Goal: Task Accomplishment & Management: Manage account settings

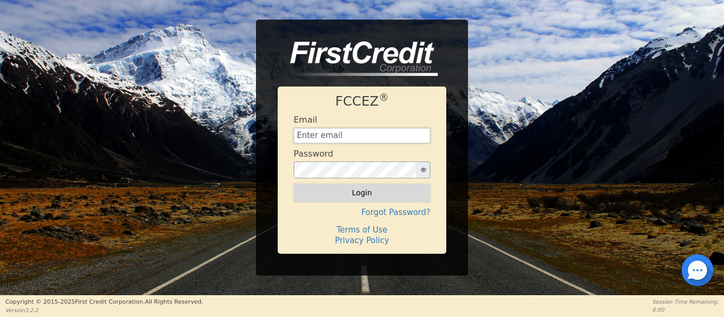
type input "[EMAIL_ADDRESS][DOMAIN_NAME]"
click at [343, 188] on button "Login" at bounding box center [362, 192] width 137 height 18
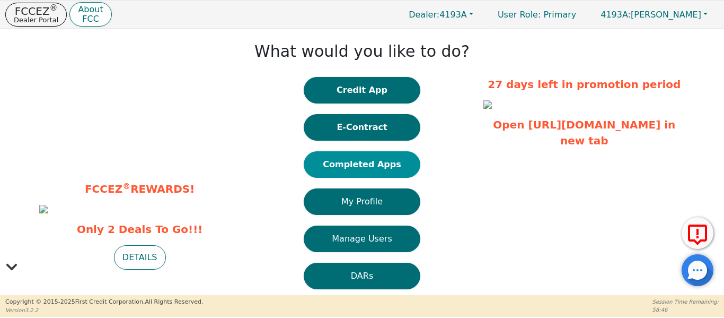
click at [363, 166] on button "Completed Apps" at bounding box center [362, 164] width 117 height 27
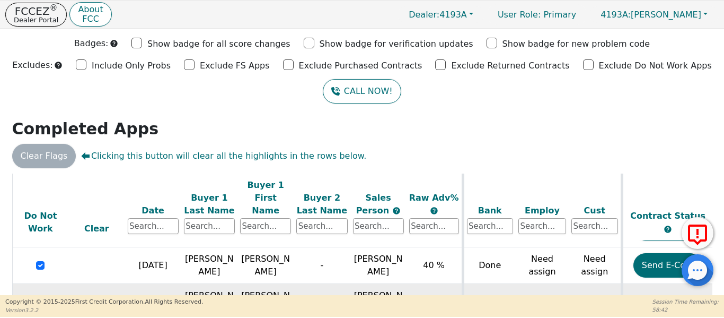
scroll to position [100, 0]
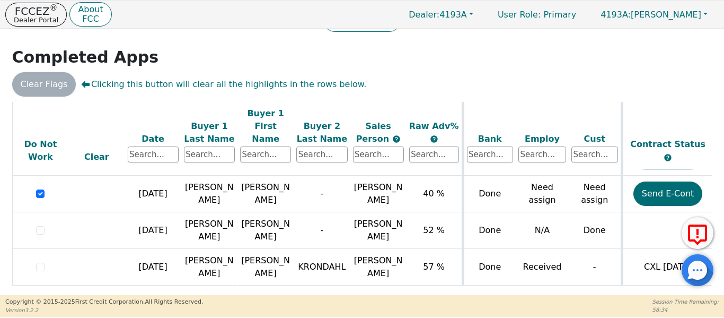
drag, startPoint x: 386, startPoint y: 287, endPoint x: 345, endPoint y: 291, distance: 41.0
click at [345, 291] on div "ALL VALUES ON THIS PAGE ARE UPDATED IN REAL TIME VERIFICATION STATUS Do Not Wor…" at bounding box center [362, 197] width 700 height 190
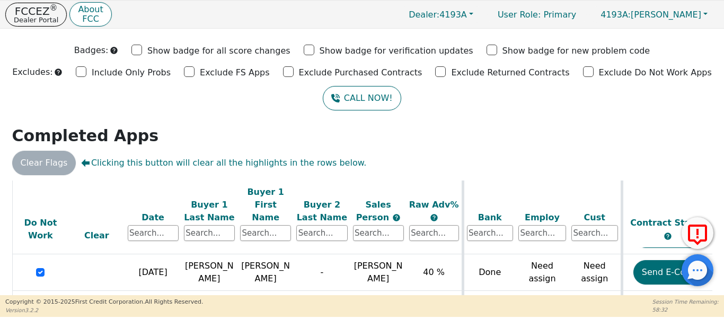
scroll to position [0, 0]
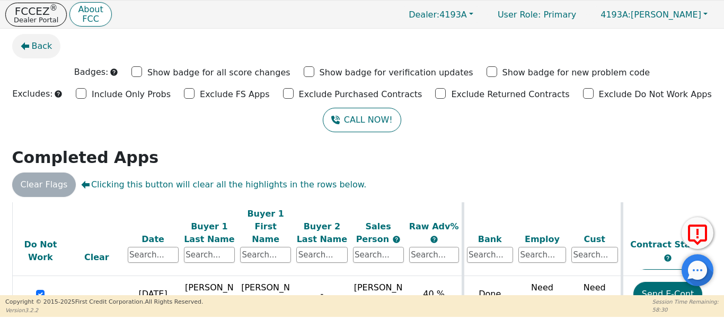
click at [22, 46] on icon "button" at bounding box center [25, 46] width 8 height 8
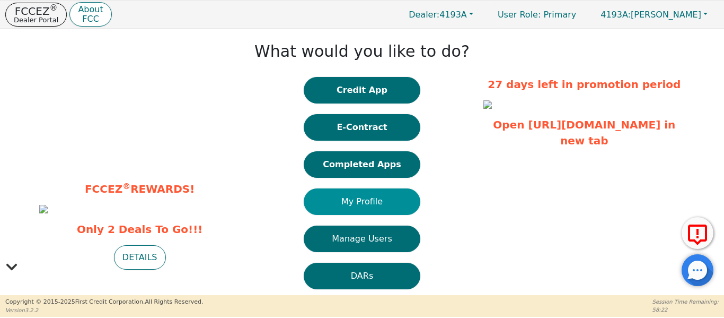
click at [359, 203] on button "My Profile" at bounding box center [362, 201] width 117 height 27
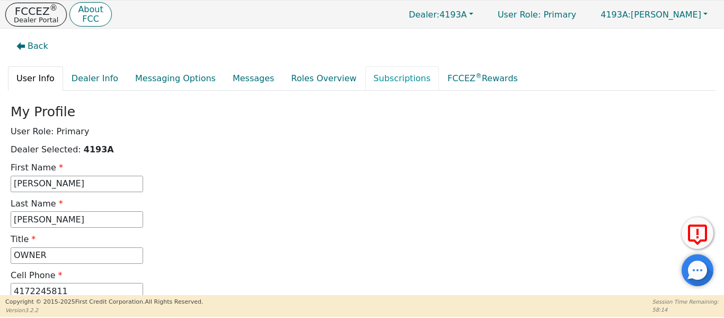
click at [365, 77] on link "Subscriptions" at bounding box center [402, 78] width 74 height 24
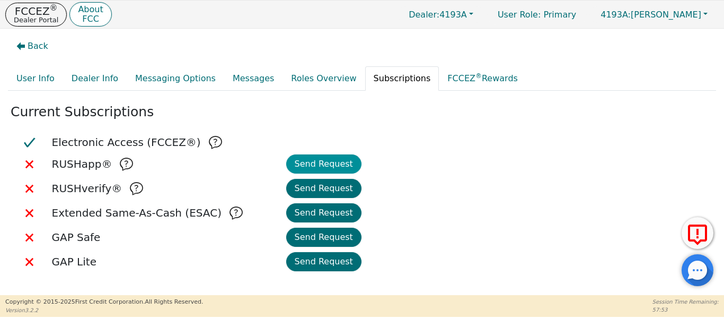
click at [330, 166] on button "Send Request" at bounding box center [323, 163] width 75 height 19
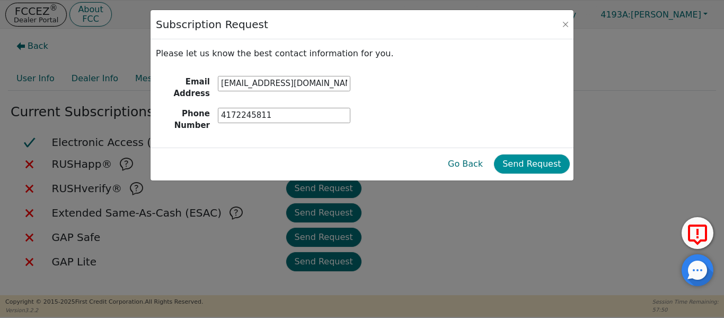
click at [511, 159] on button "Send Request" at bounding box center [531, 163] width 75 height 19
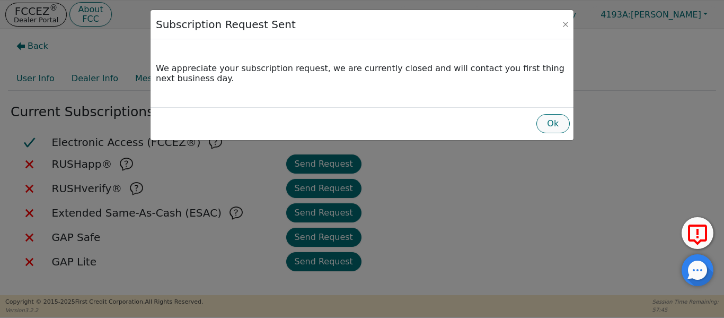
click at [561, 122] on button "Ok" at bounding box center [553, 123] width 33 height 19
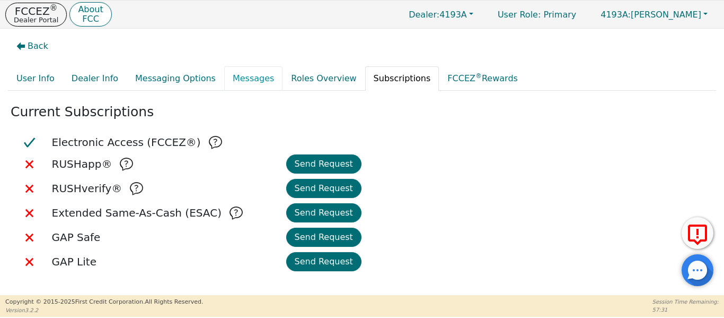
click at [239, 82] on link "Messages" at bounding box center [253, 78] width 58 height 24
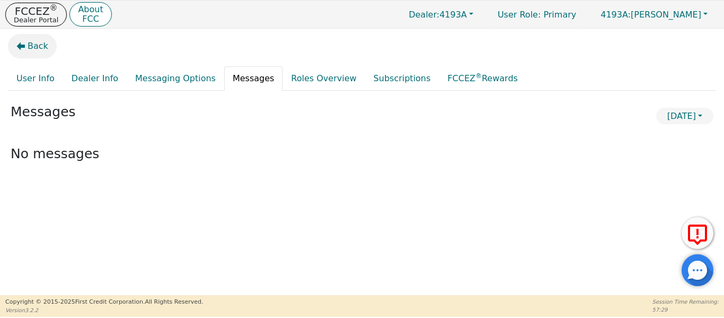
click at [16, 43] on button "Back" at bounding box center [32, 46] width 49 height 24
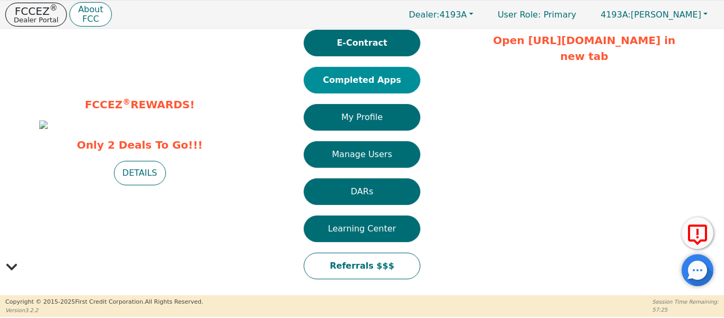
scroll to position [95, 0]
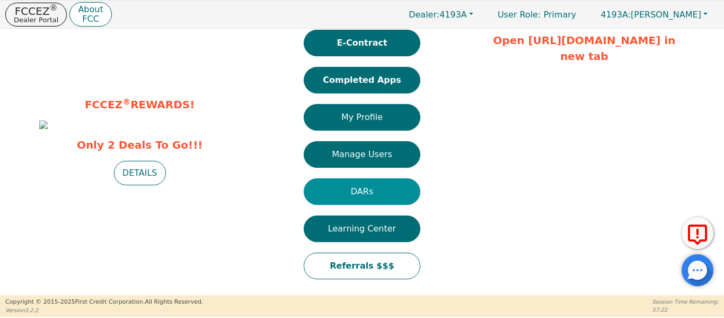
click at [382, 178] on button "DARs" at bounding box center [362, 191] width 117 height 27
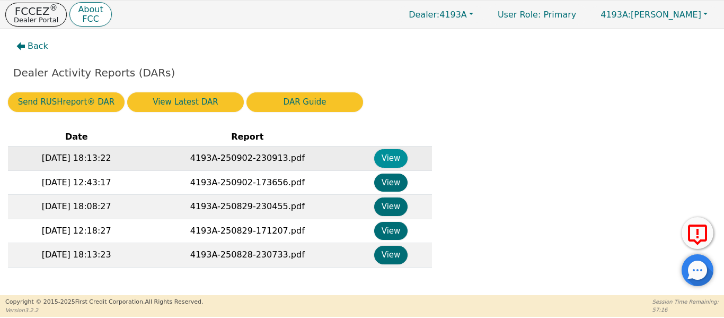
click at [383, 159] on button "View" at bounding box center [390, 158] width 33 height 19
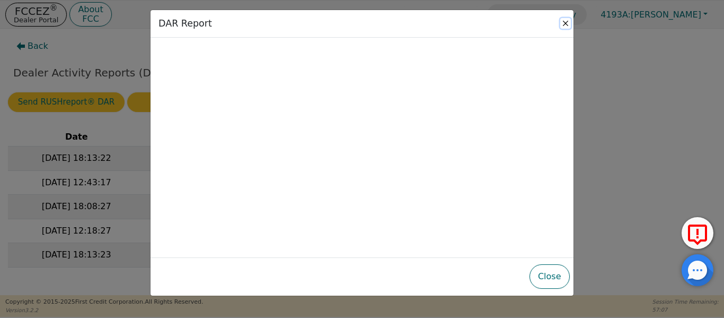
click at [566, 21] on button "Close" at bounding box center [566, 23] width 11 height 11
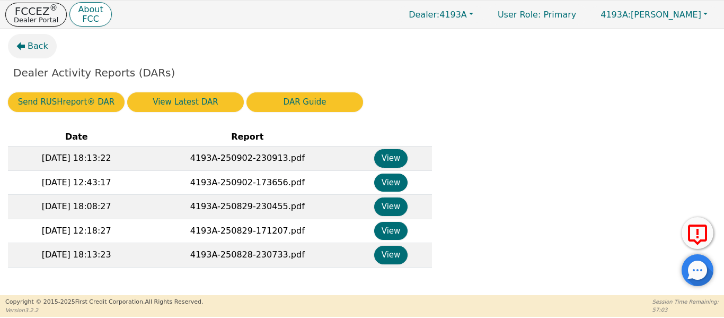
click at [21, 48] on icon "button" at bounding box center [21, 46] width 8 height 8
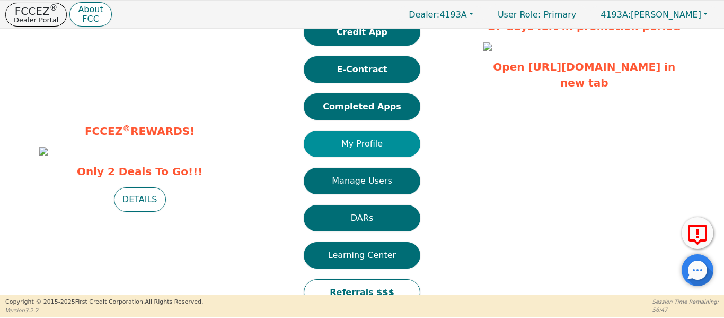
scroll to position [42, 0]
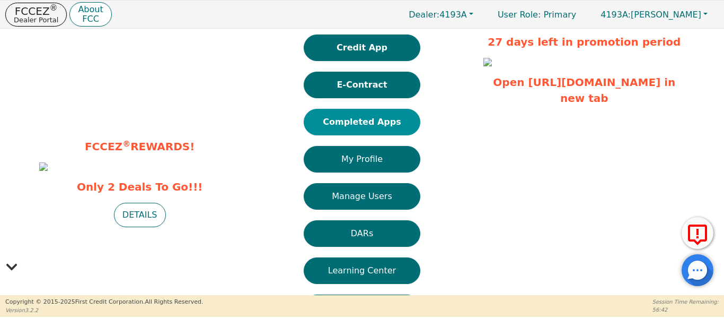
click at [372, 120] on button "Completed Apps" at bounding box center [362, 122] width 117 height 27
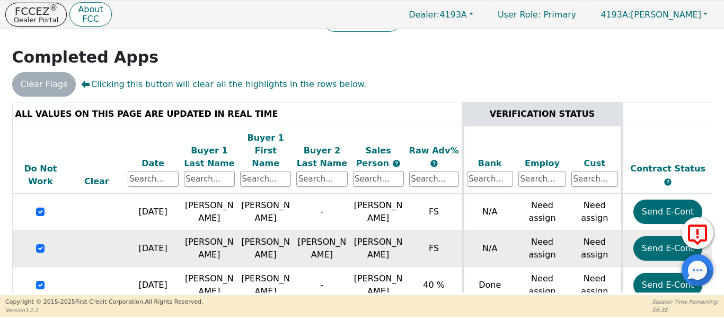
scroll to position [91, 0]
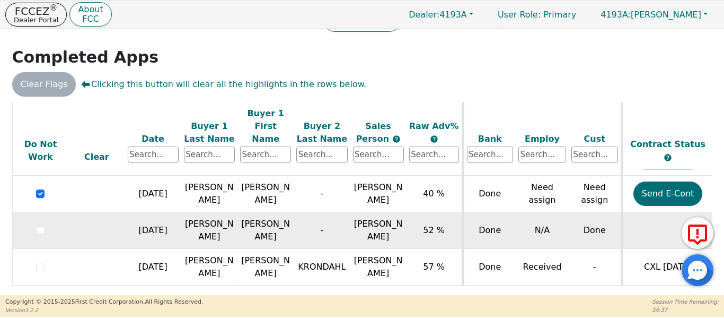
click at [240, 220] on td "[PERSON_NAME]" at bounding box center [266, 230] width 56 height 37
click at [240, 219] on td "[PERSON_NAME]" at bounding box center [266, 230] width 56 height 37
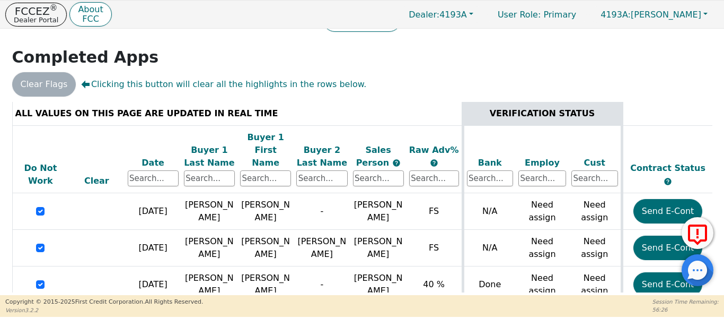
scroll to position [0, 0]
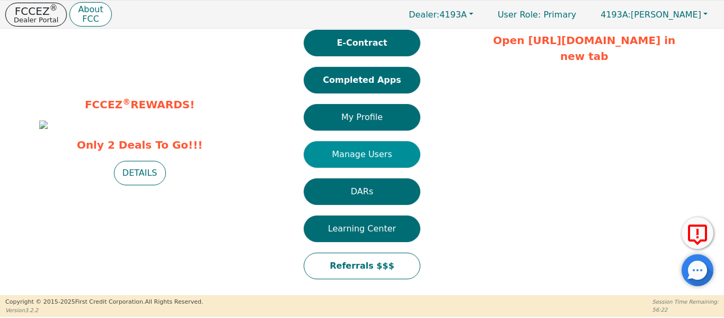
scroll to position [31, 0]
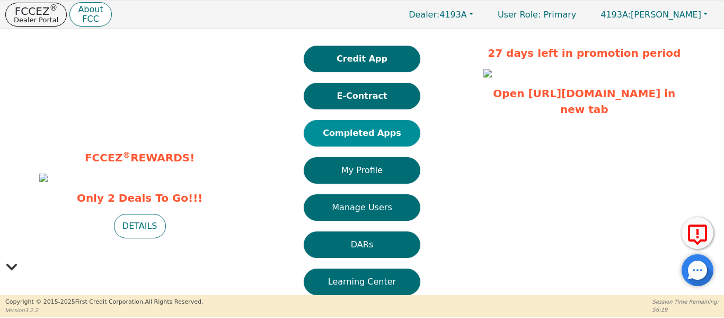
click at [356, 134] on button "Completed Apps" at bounding box center [362, 133] width 117 height 27
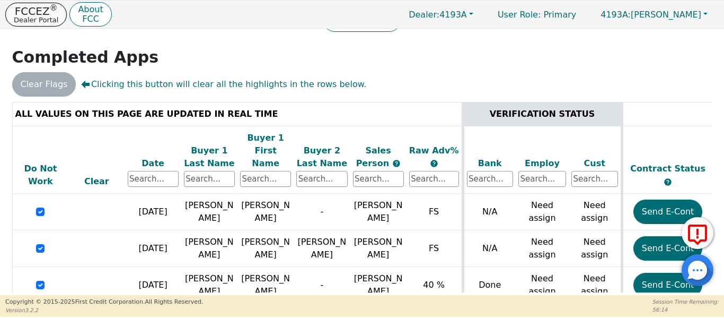
click at [44, 14] on p "FCCEZ ®" at bounding box center [36, 11] width 45 height 11
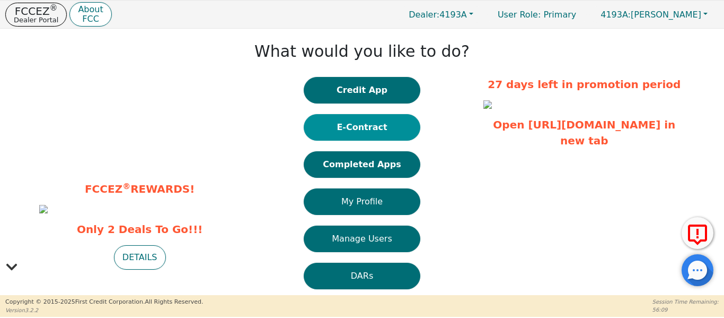
click at [349, 133] on button "E-Contract" at bounding box center [362, 127] width 117 height 27
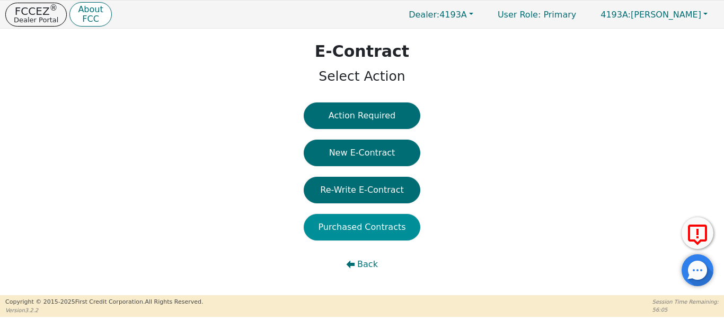
click at [340, 227] on button "Purchased Contracts" at bounding box center [362, 227] width 117 height 27
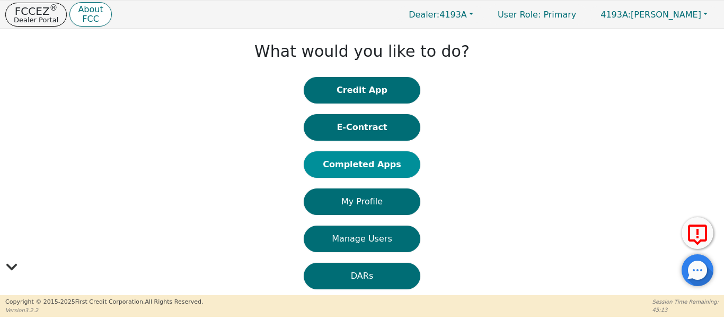
click at [382, 160] on button "Completed Apps" at bounding box center [362, 164] width 117 height 27
